Goal: Information Seeking & Learning: Find specific page/section

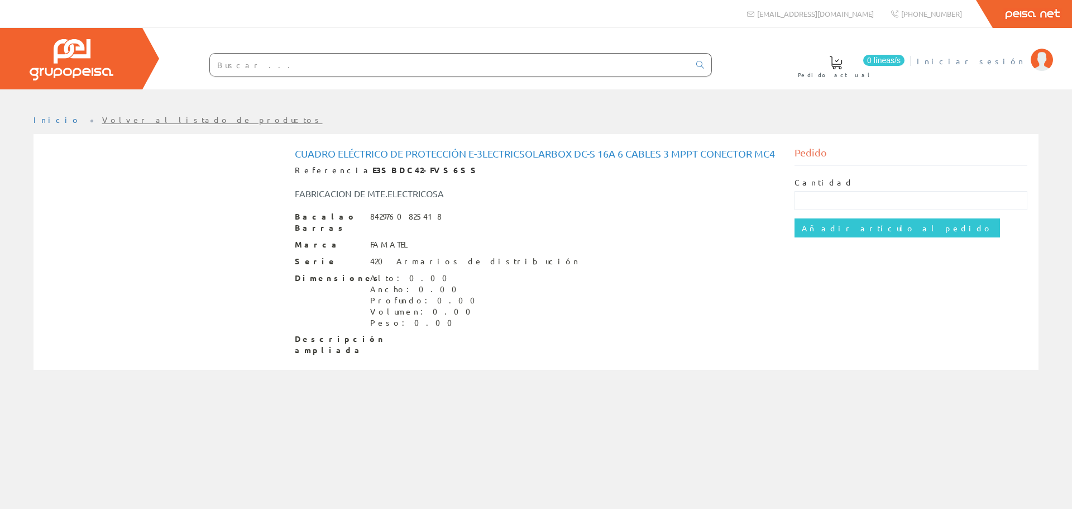
click at [1001, 63] on font "Iniciar sesión" at bounding box center [971, 61] width 108 height 10
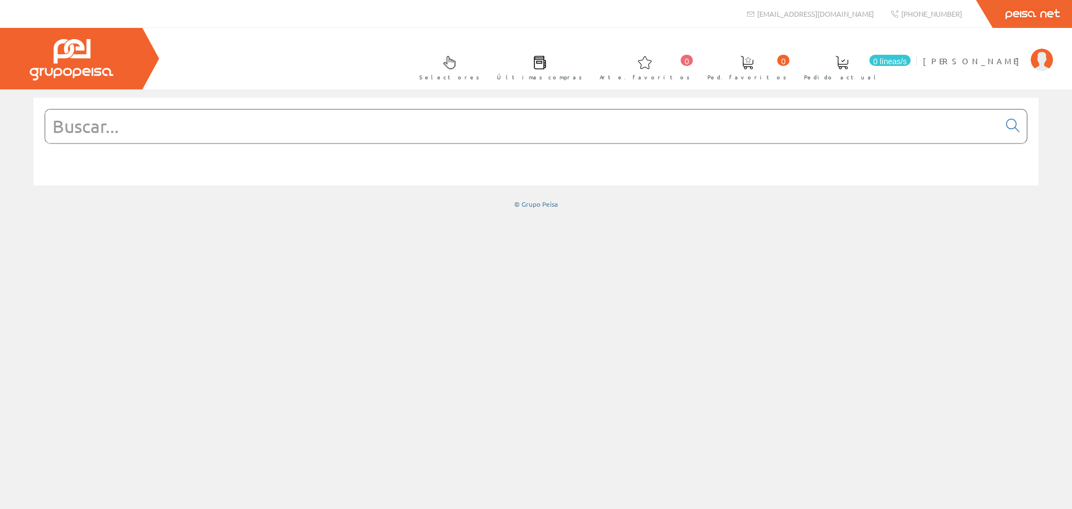
click at [231, 131] on input "text" at bounding box center [522, 125] width 954 height 33
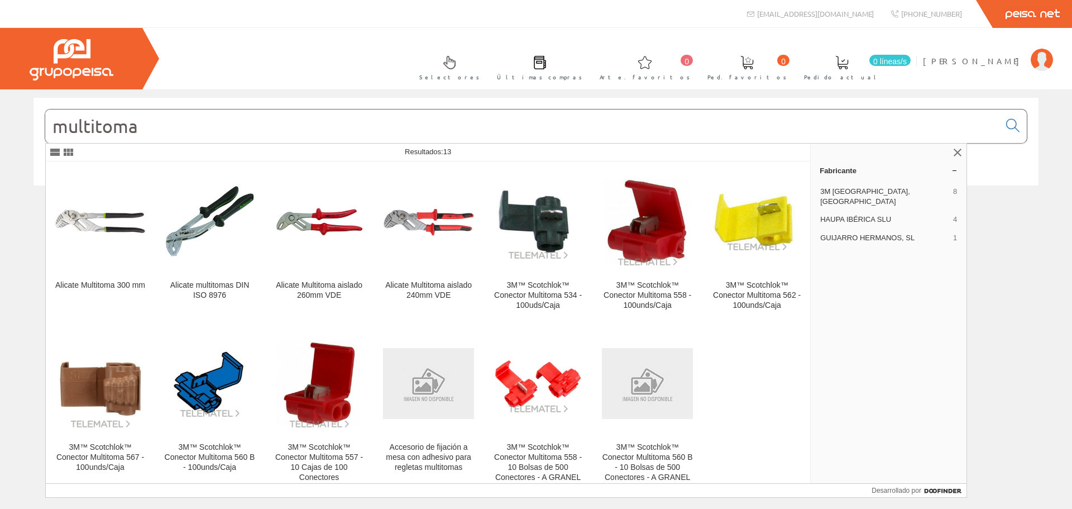
click at [160, 130] on input "multitoma" at bounding box center [522, 125] width 954 height 33
type input "m"
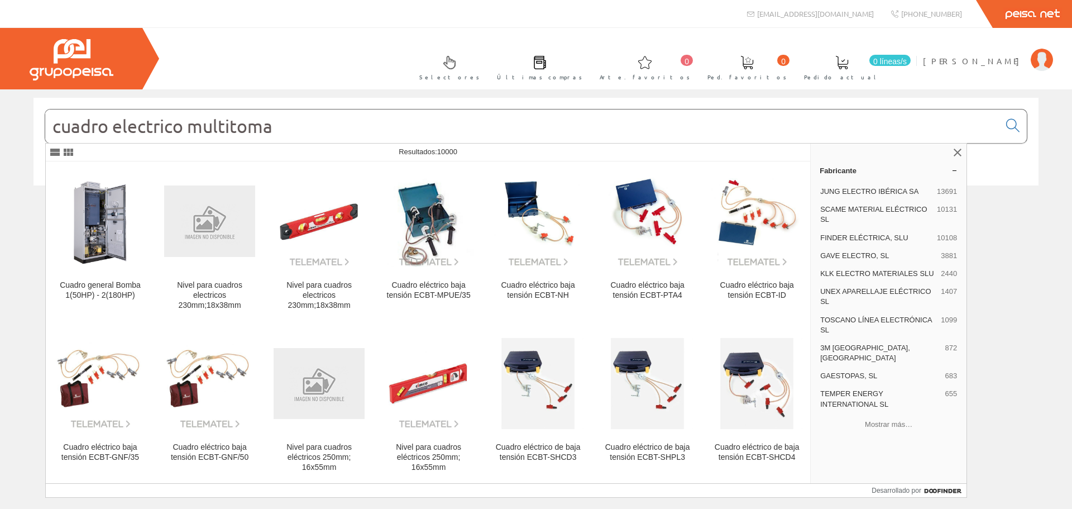
type input "cuadro electrico multitoma"
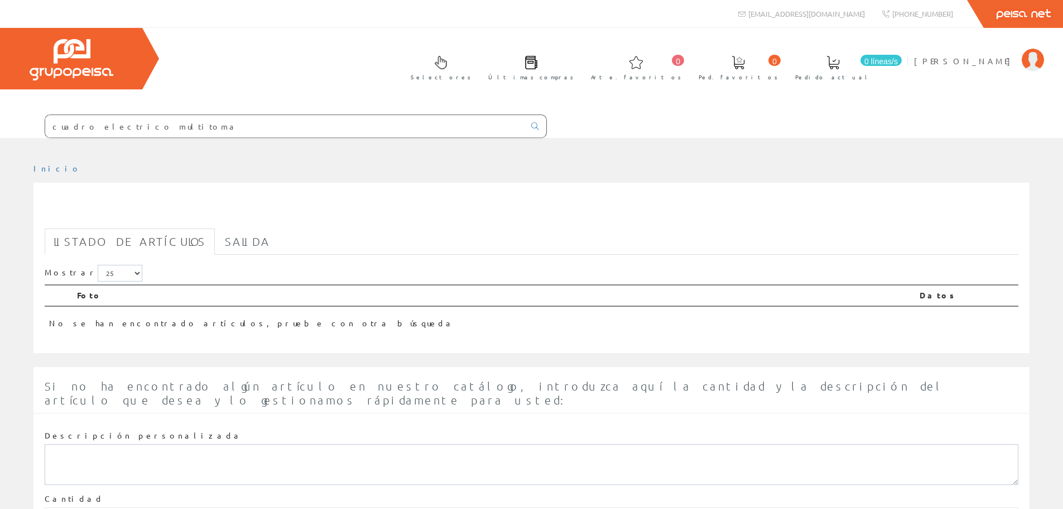
click at [156, 124] on input "cuadro electrico multitoma" at bounding box center [285, 126] width 480 height 22
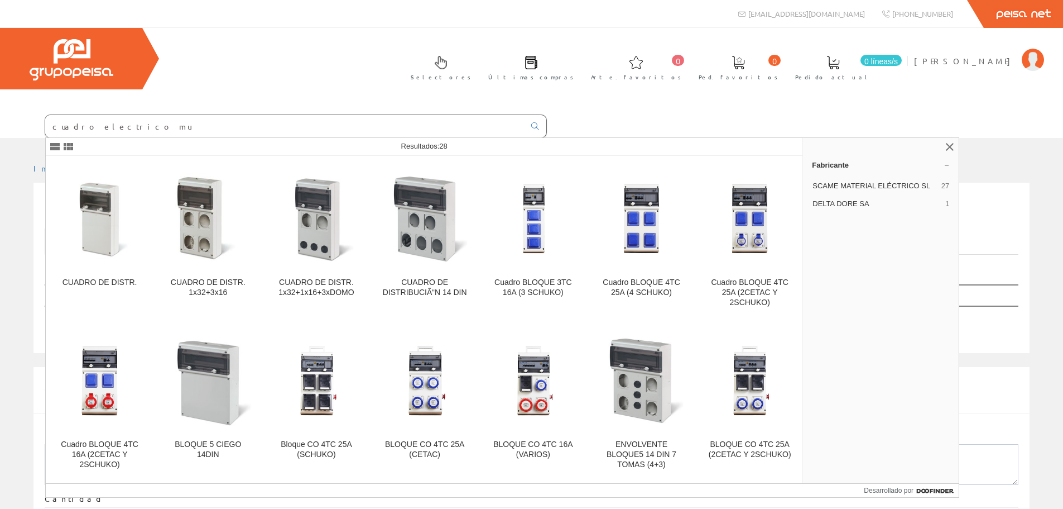
scroll to position [246, 0]
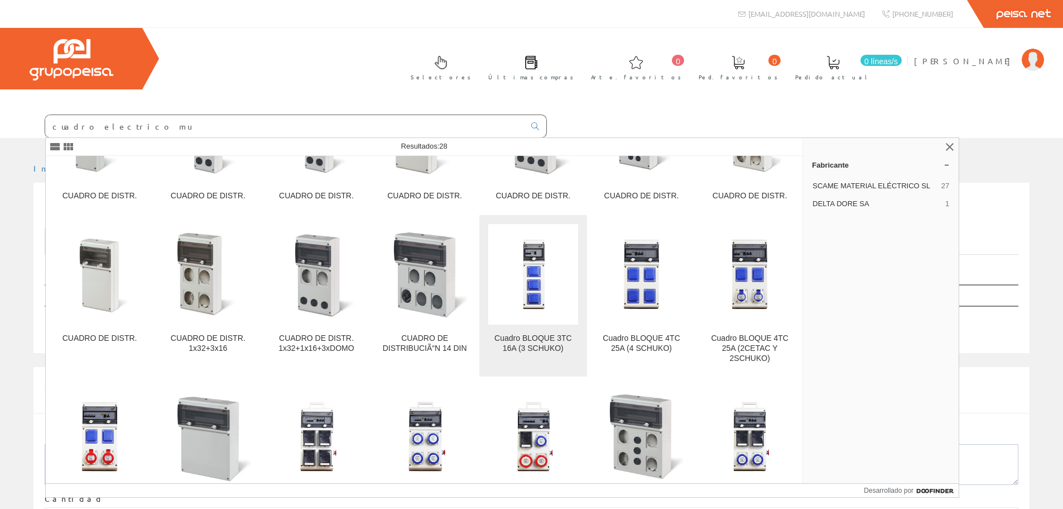
type input "cuadro electrico mu"
click at [529, 268] on img at bounding box center [533, 274] width 90 height 90
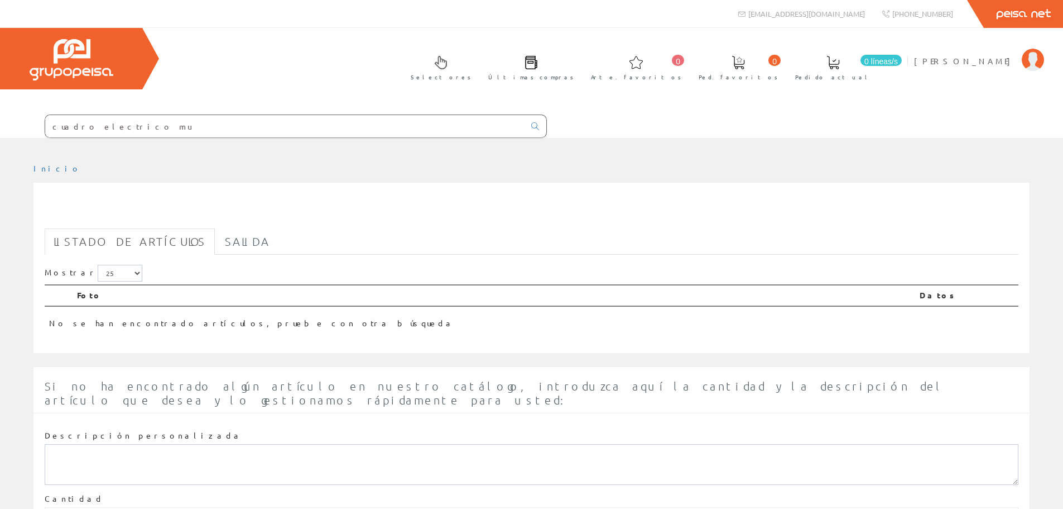
click at [157, 128] on input "cuadro electrico mu" at bounding box center [285, 126] width 480 height 22
click at [137, 130] on input "cuadro electrico mu" at bounding box center [285, 126] width 480 height 22
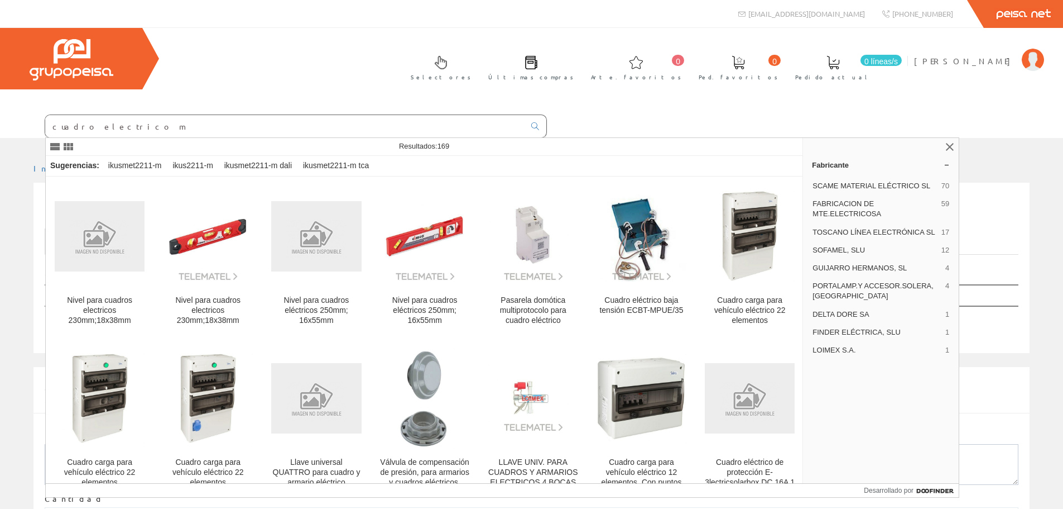
type input "cuadro electrico mu"
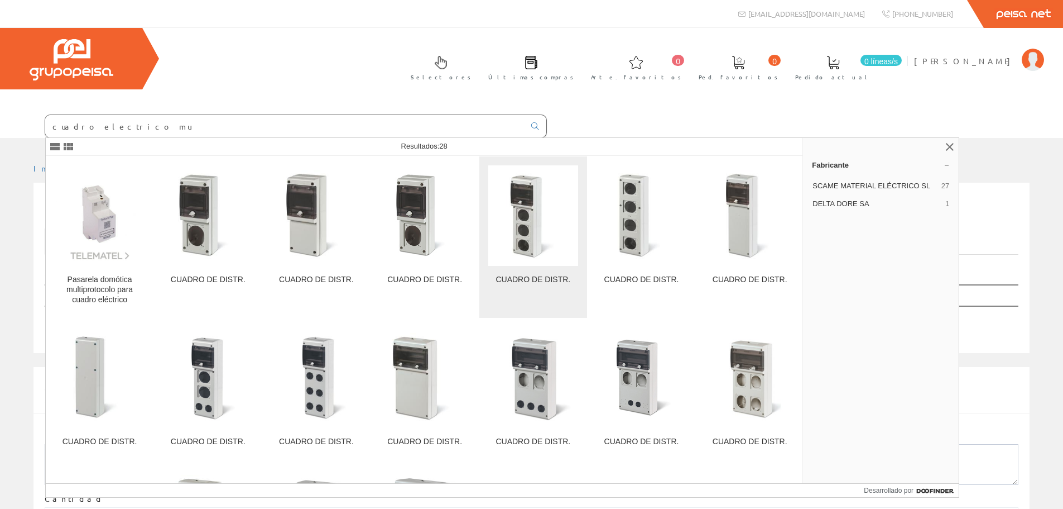
drag, startPoint x: 531, startPoint y: 229, endPoint x: 522, endPoint y: 233, distance: 10.0
click at [529, 230] on img at bounding box center [533, 215] width 90 height 90
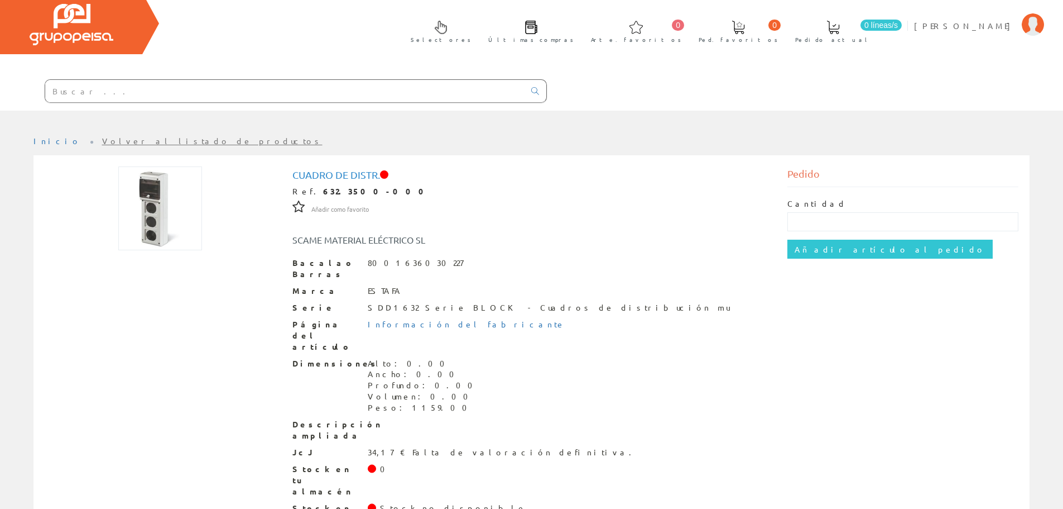
scroll to position [55, 0]
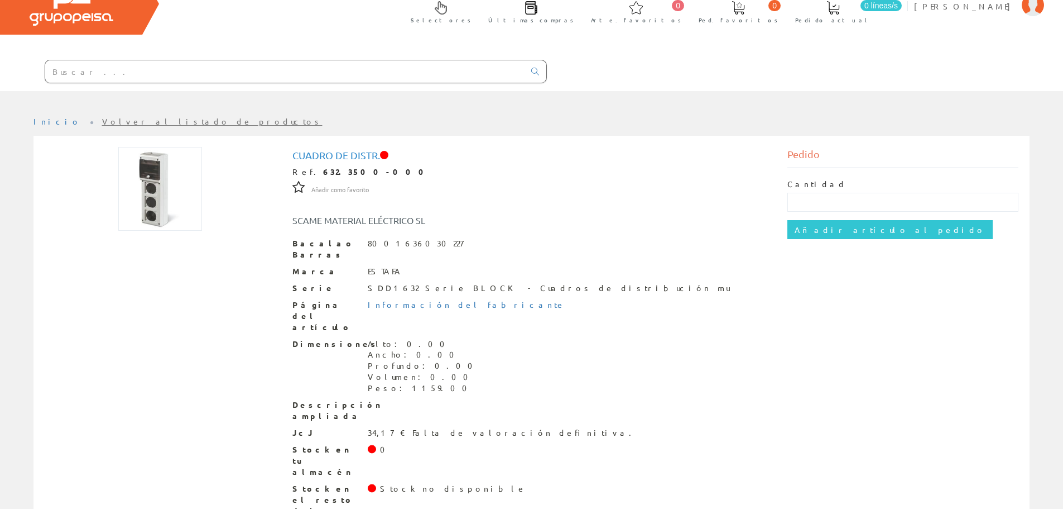
click at [389, 70] on input "text" at bounding box center [285, 71] width 480 height 22
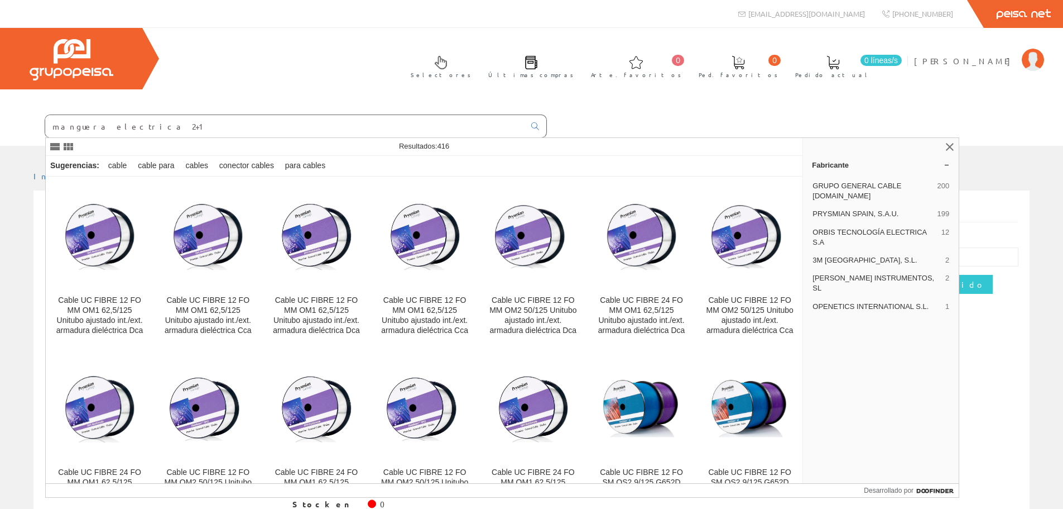
type input "manguera electrica 2+1"
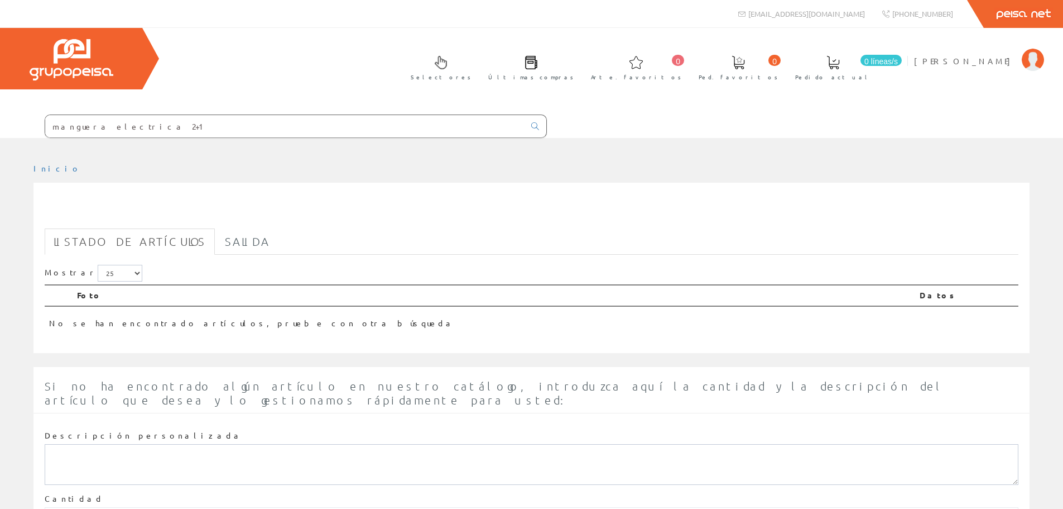
click at [170, 125] on input "manguera electrica 2+1" at bounding box center [285, 126] width 480 height 22
click at [138, 128] on input "manguera electrica 2+1" at bounding box center [285, 126] width 480 height 22
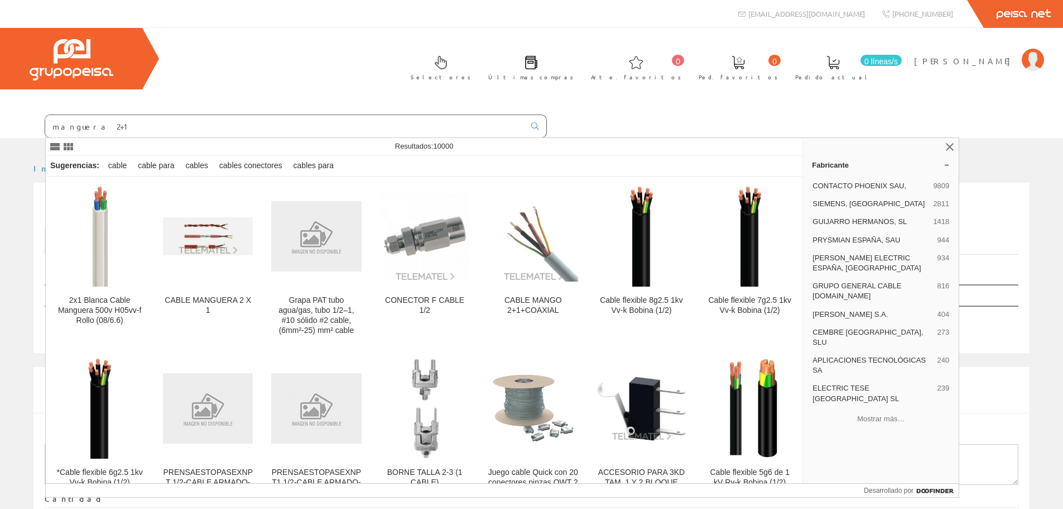
click at [89, 126] on input "manguera 2+1" at bounding box center [285, 126] width 480 height 22
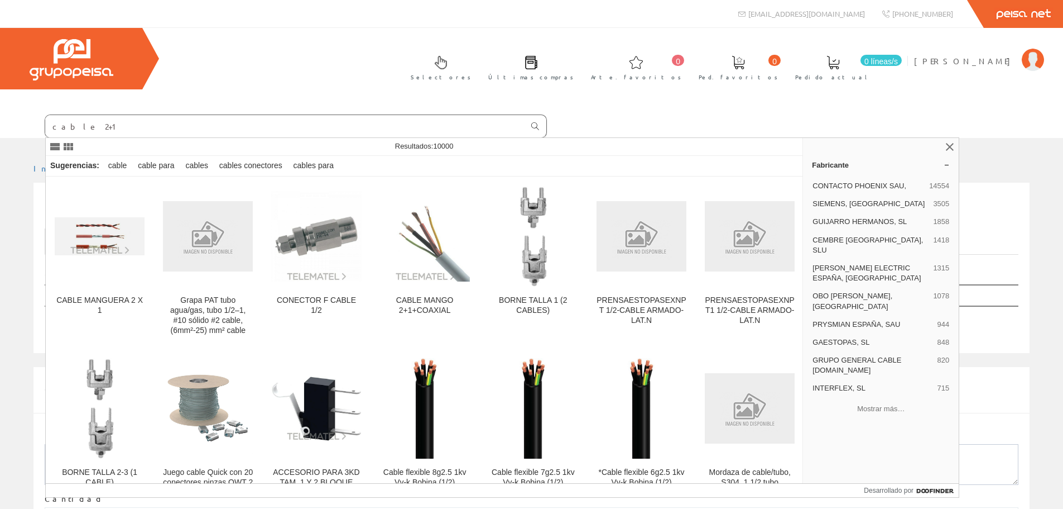
type input "cable 2+1"
click at [533, 126] on icon at bounding box center [535, 126] width 8 height 8
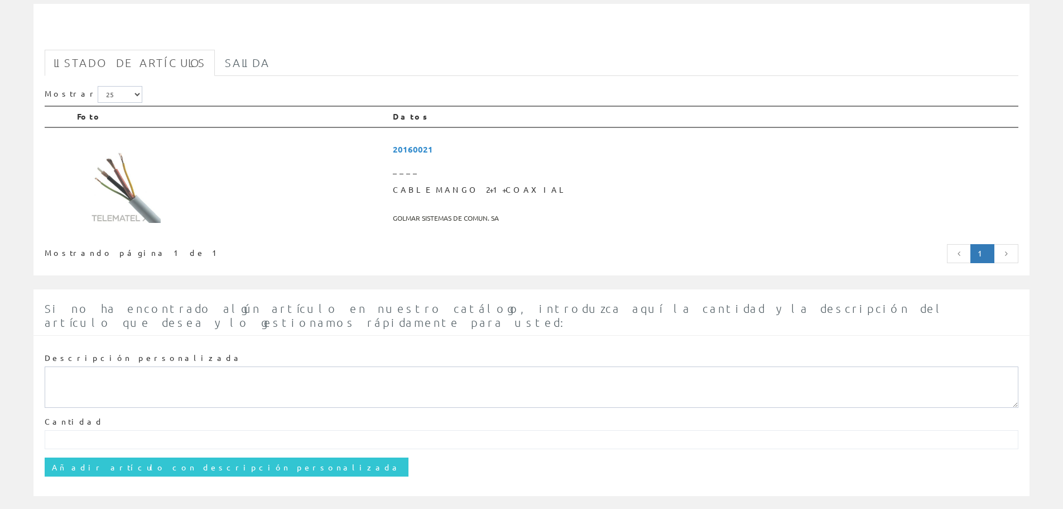
scroll to position [185, 0]
